Goal: Register for event/course

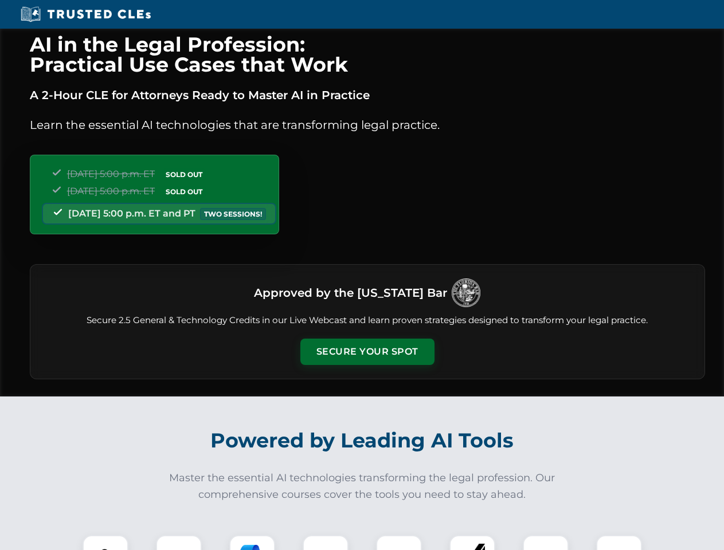
click at [367, 352] on button "Secure Your Spot" at bounding box center [367, 352] width 134 height 26
click at [105, 543] on img at bounding box center [105, 557] width 33 height 33
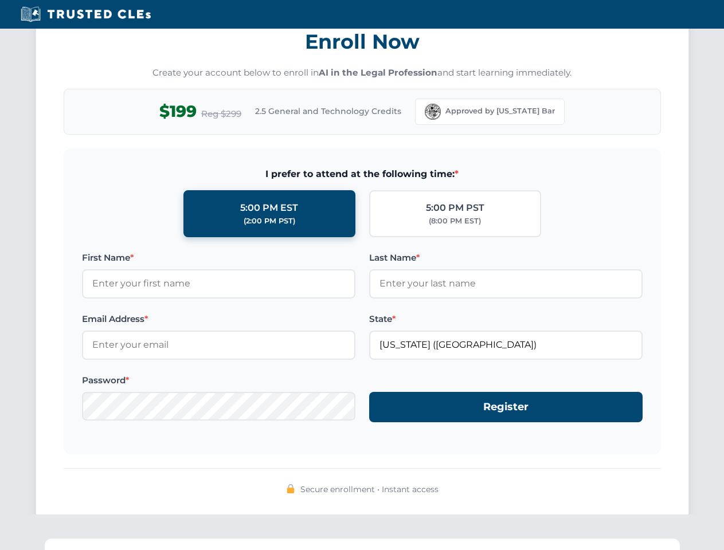
scroll to position [1125, 0]
